Goal: Information Seeking & Learning: Find specific fact

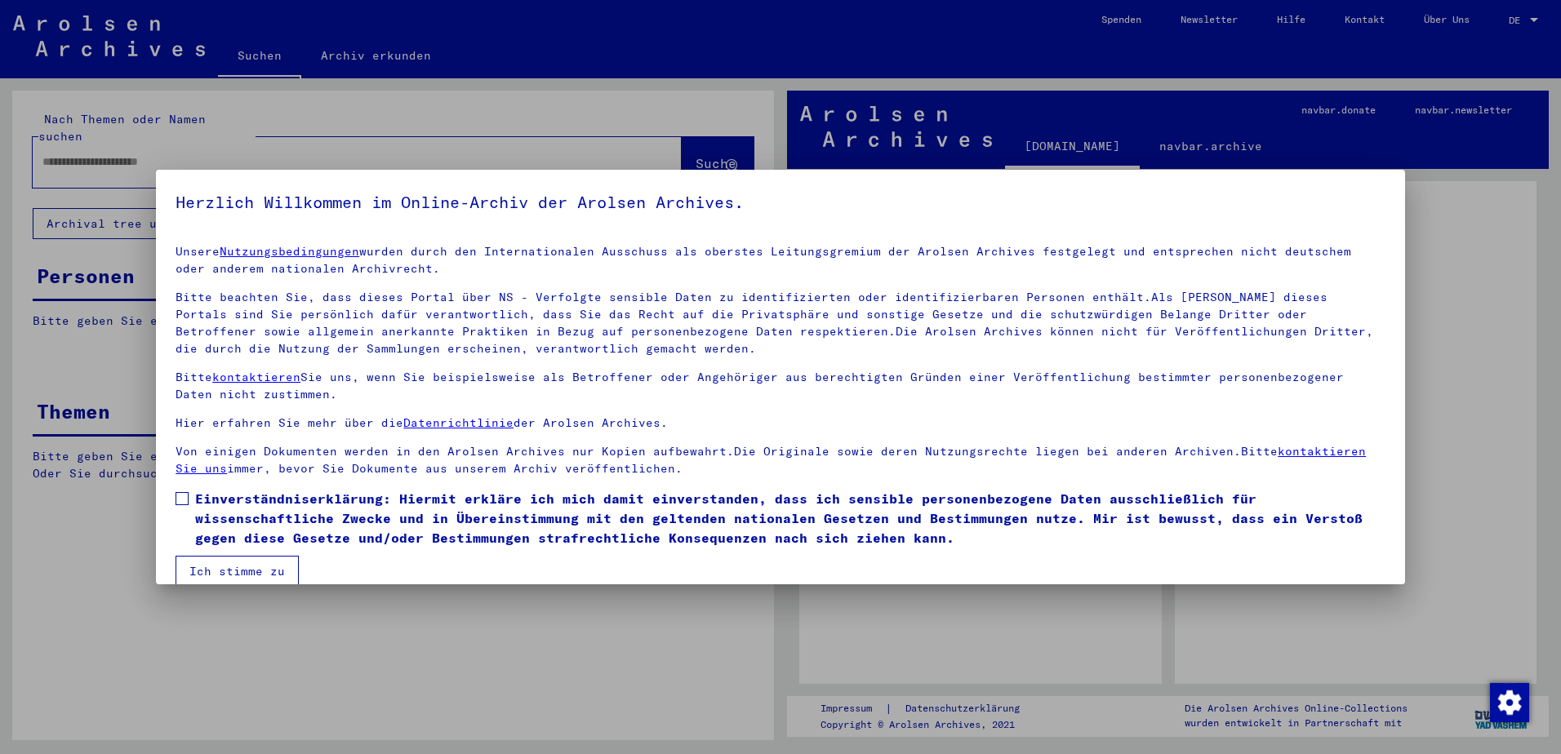
click at [1526, 18] on div at bounding box center [780, 377] width 1561 height 754
click at [172, 498] on mat-dialog-content "Unsere Nutzungsbedingungen wurden durch den Internationalen Ausschuss als obers…" at bounding box center [780, 409] width 1249 height 355
click at [180, 500] on span at bounding box center [181, 498] width 13 height 13
click at [268, 571] on button "Ich stimme zu" at bounding box center [236, 571] width 123 height 31
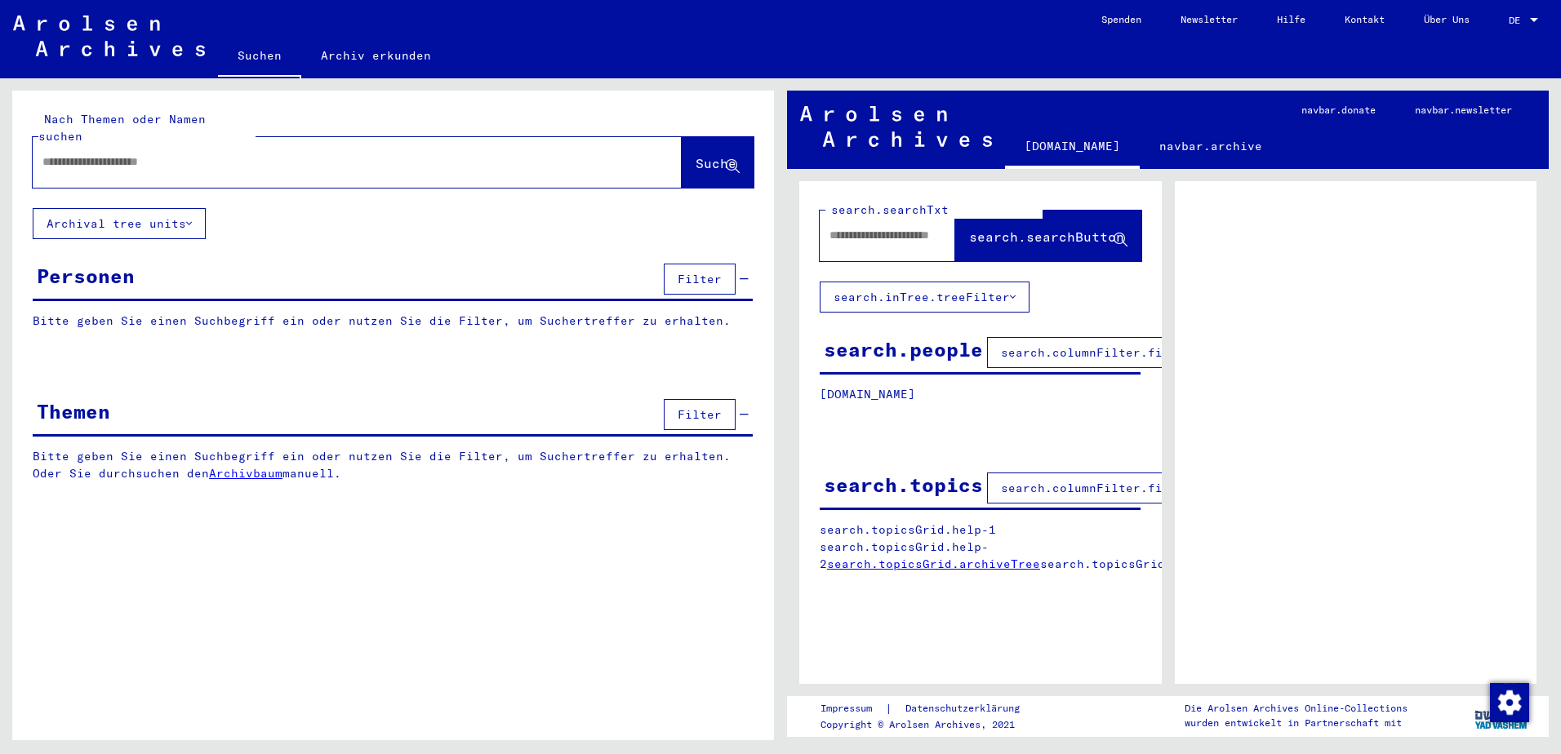
click at [1527, 18] on div at bounding box center [1533, 20] width 15 height 11
click at [1525, 23] on span "English" at bounding box center [1505, 29] width 66 height 29
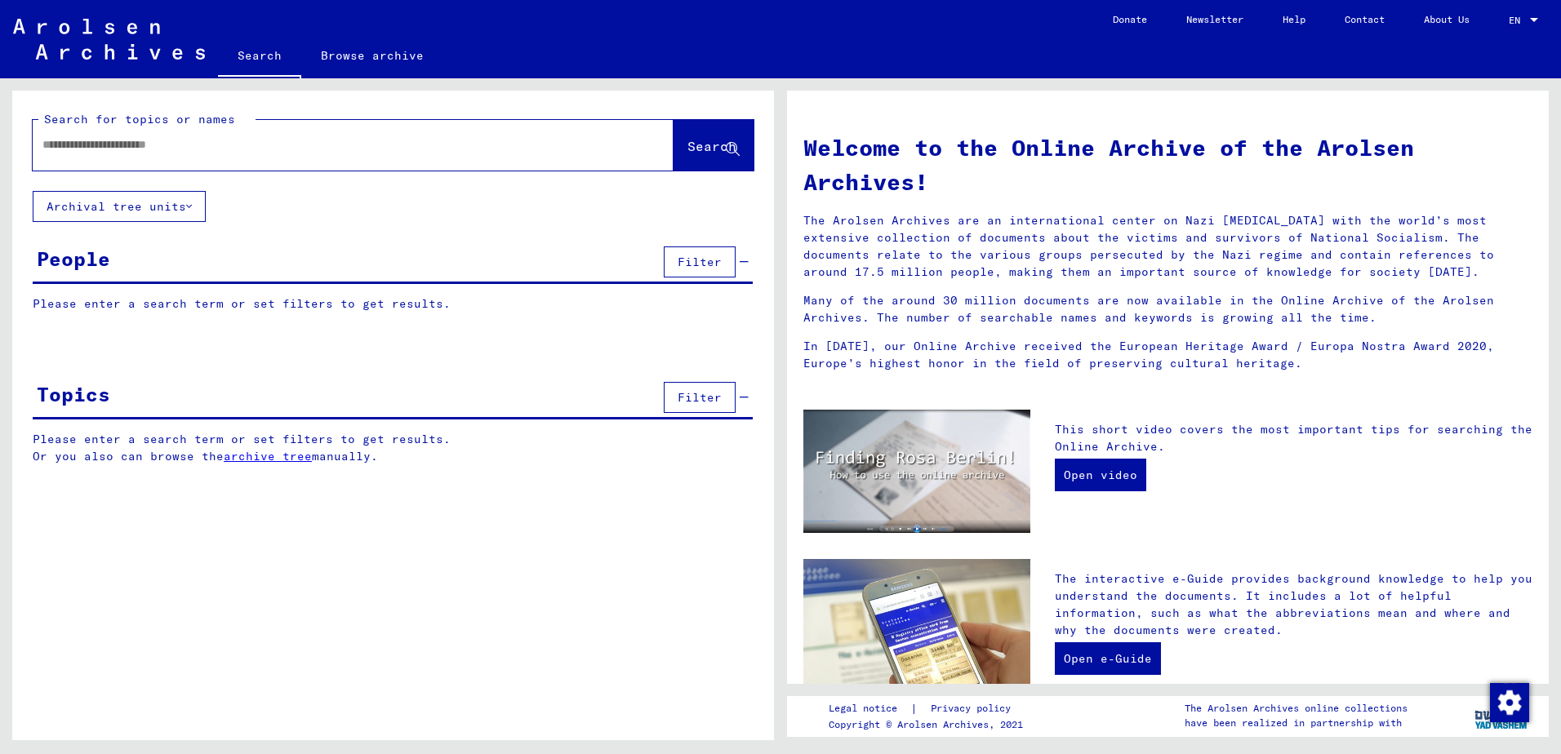
click at [162, 139] on input "text" at bounding box center [333, 144] width 582 height 17
type input "*"
